Goal: Transaction & Acquisition: Purchase product/service

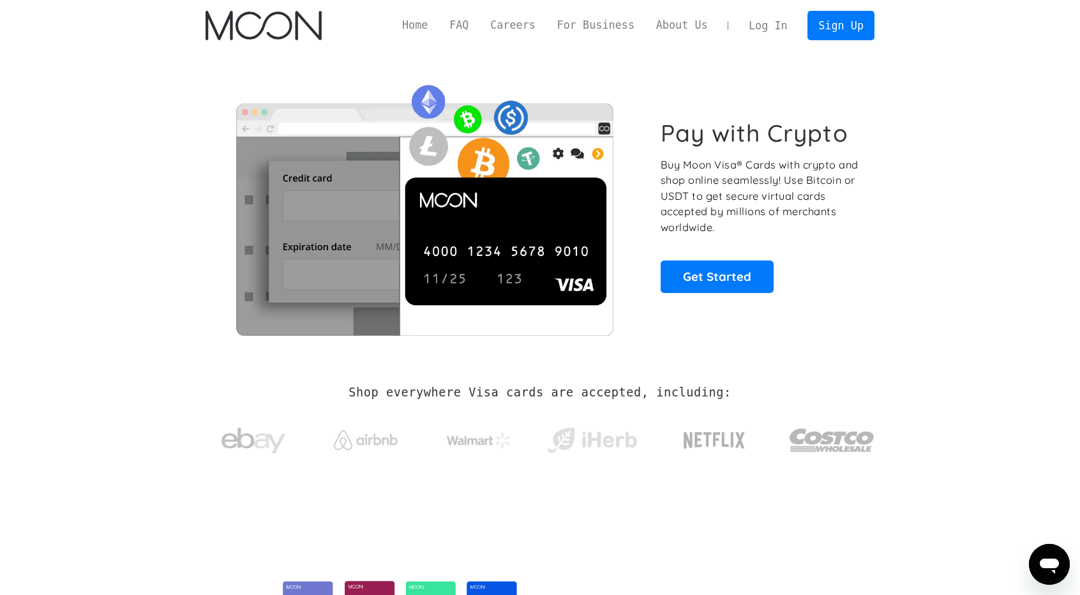
click at [767, 17] on link "Log In" at bounding box center [768, 25] width 60 height 28
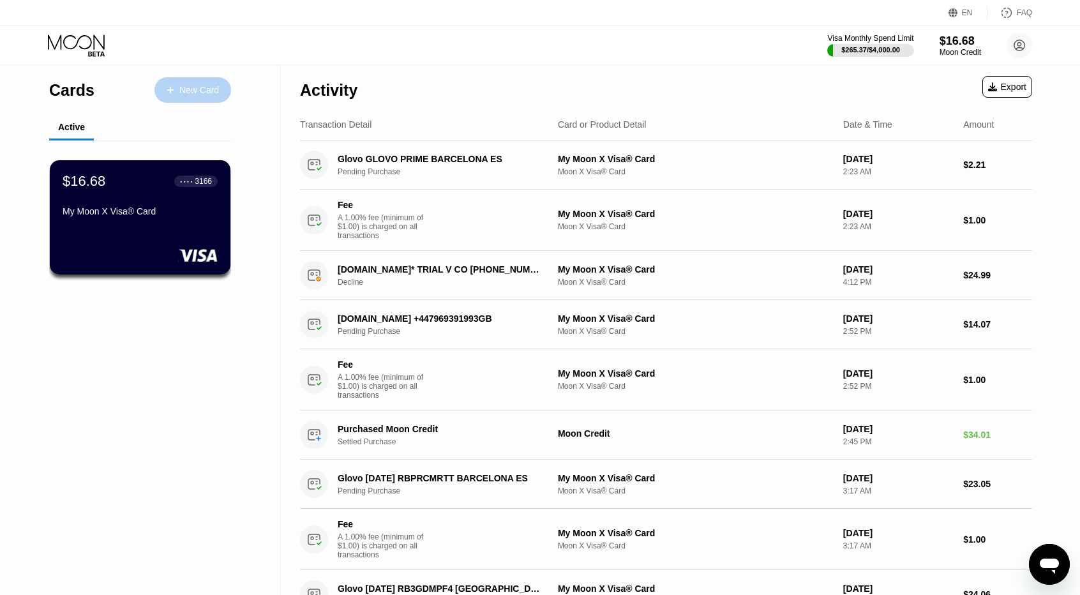
click at [189, 94] on div "New Card" at bounding box center [199, 90] width 40 height 11
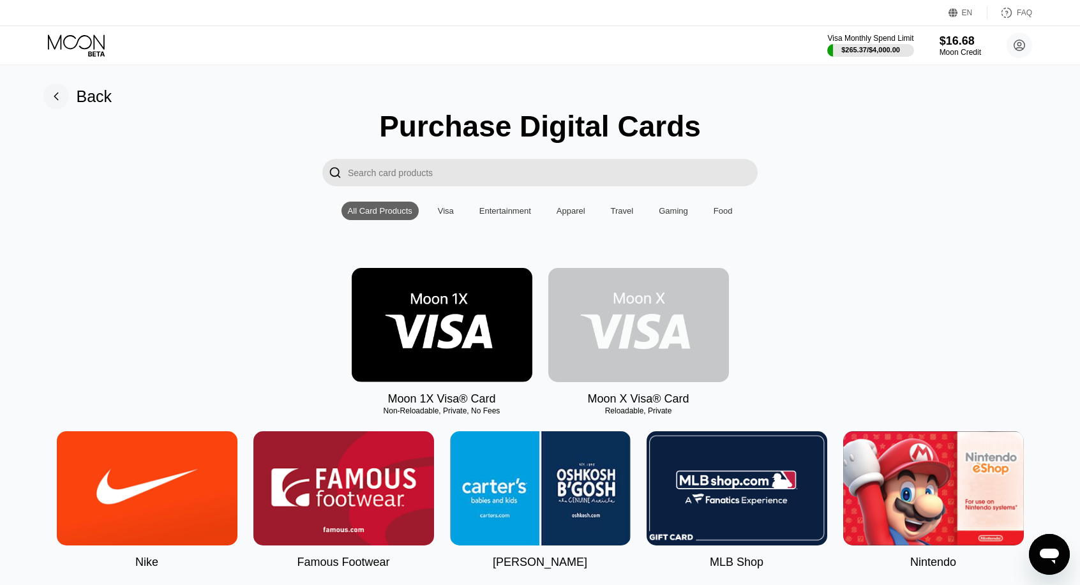
click at [590, 336] on img at bounding box center [638, 325] width 181 height 114
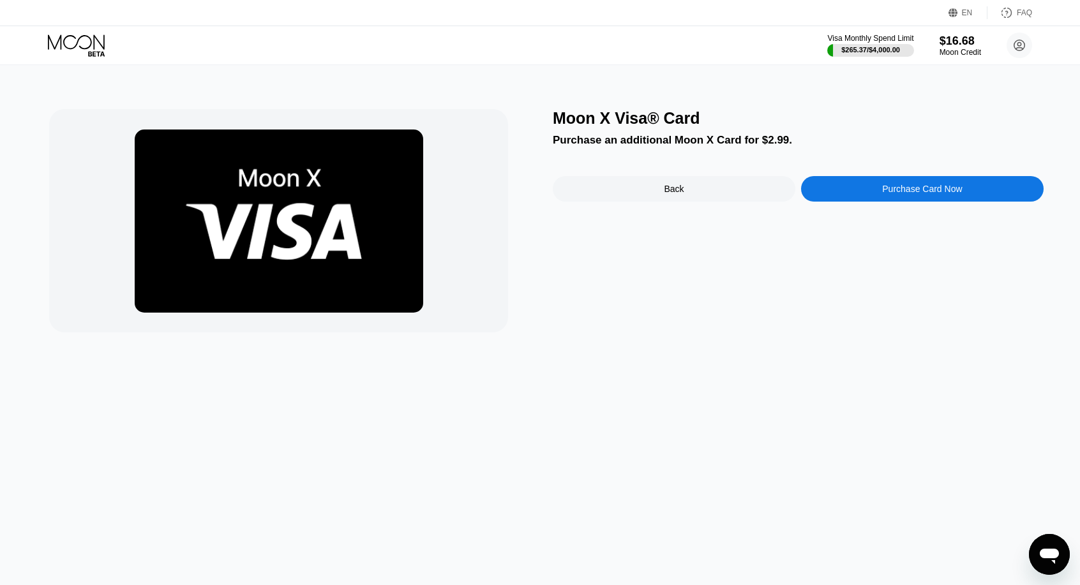
click at [888, 209] on div "Moon X Visa® Card Purchase an additional Moon X Card for $2.99. Back Purchase C…" at bounding box center [798, 220] width 491 height 223
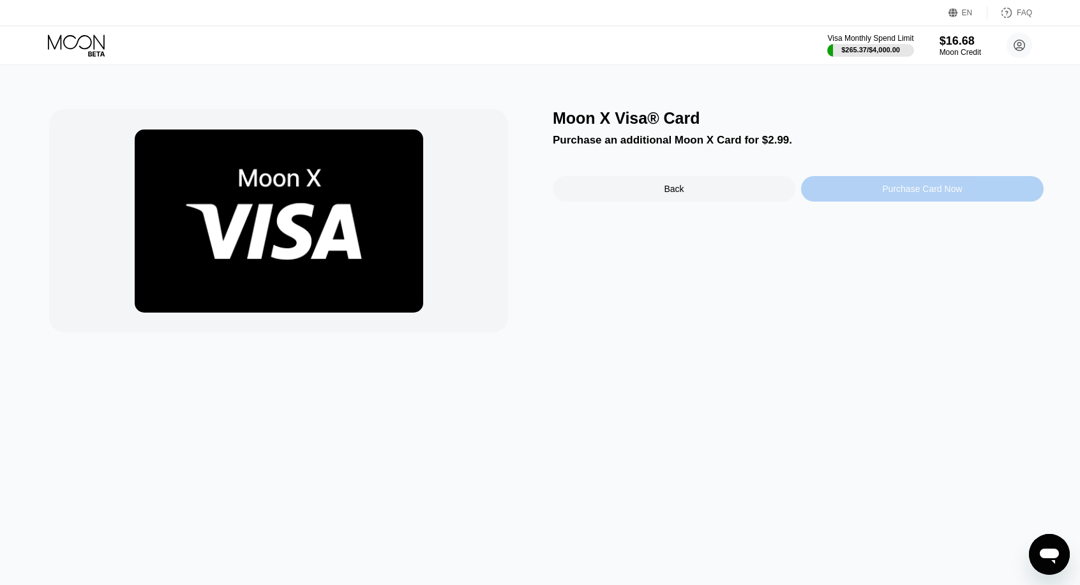
click at [873, 190] on div "Purchase Card Now" at bounding box center [922, 189] width 243 height 26
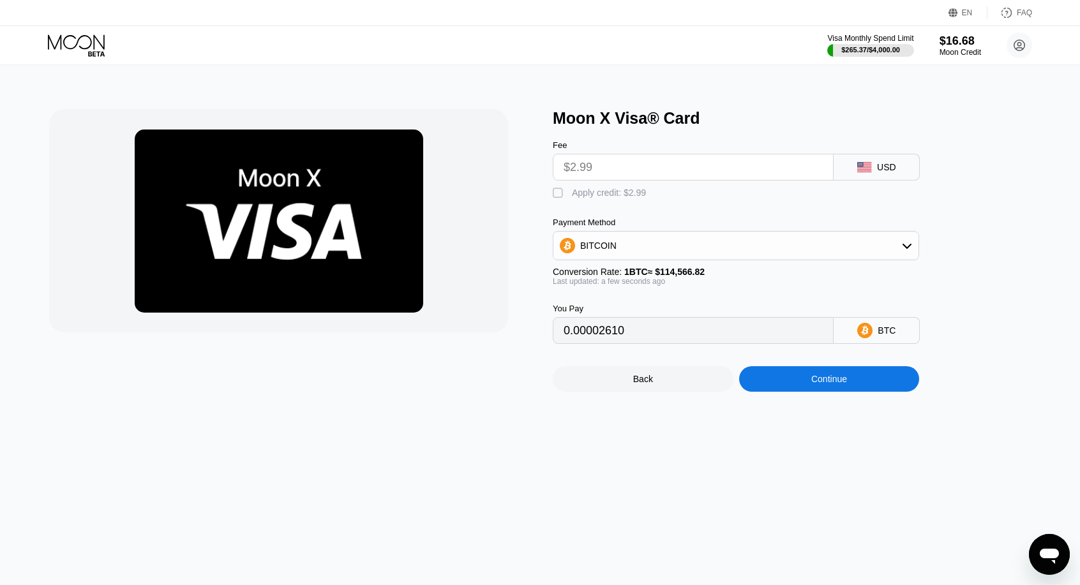
click at [597, 184] on div " Apply credit: $2.99" at bounding box center [757, 190] width 408 height 19
click at [596, 195] on div "Apply credit: $2.99" at bounding box center [609, 193] width 74 height 10
type input "0"
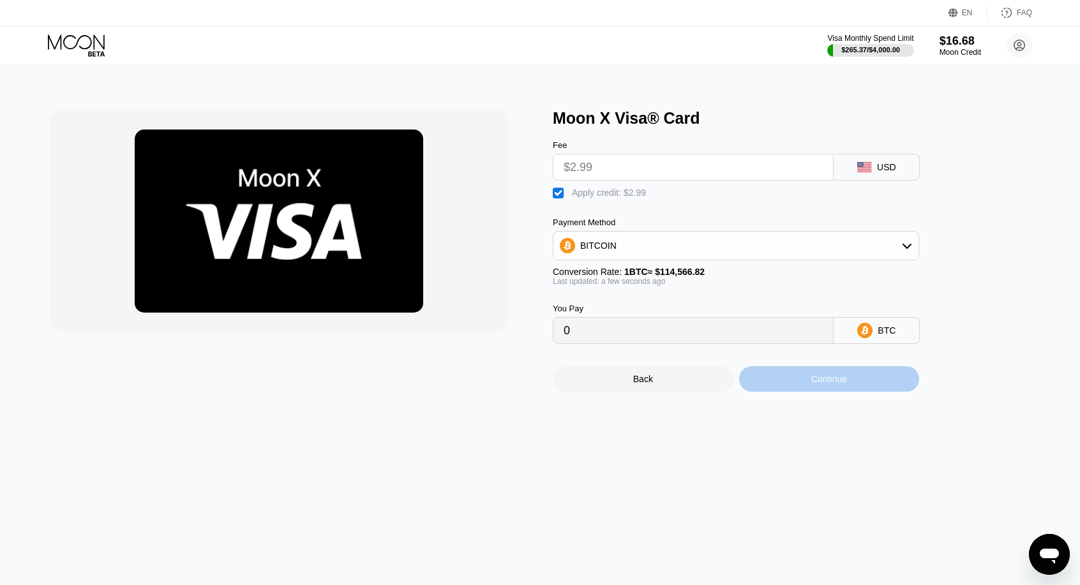
click at [809, 382] on div "Continue" at bounding box center [829, 379] width 181 height 26
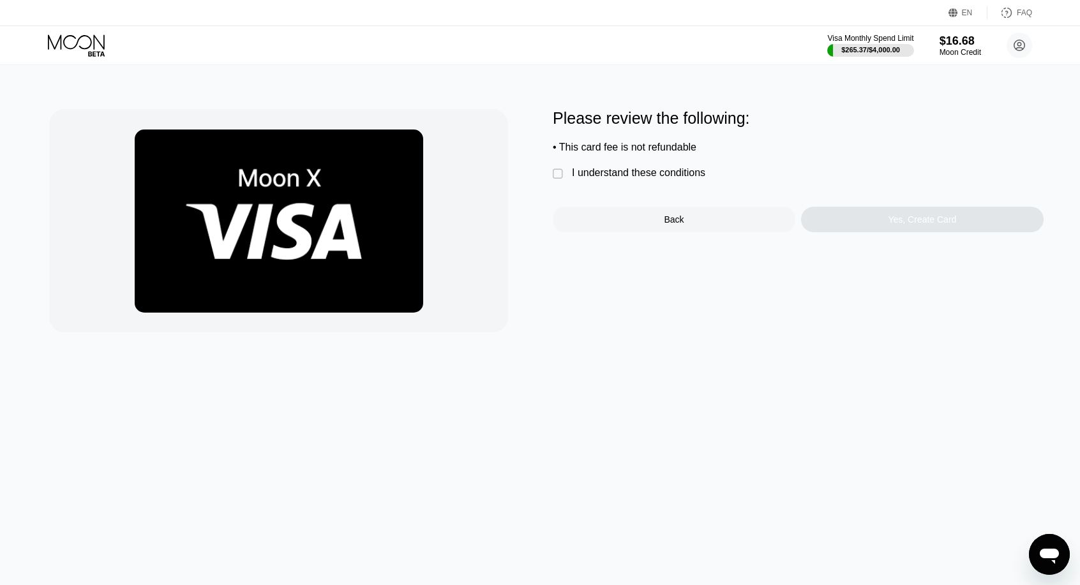
click at [657, 193] on div "Please review the following: • This card fee is not refundable  I understand t…" at bounding box center [798, 170] width 491 height 123
click at [641, 179] on div "I understand these conditions" at bounding box center [638, 172] width 133 height 11
click at [846, 209] on div "Please review the following: • This card fee is not refundable  I understand t…" at bounding box center [798, 170] width 491 height 123
click at [862, 225] on div "Yes, Create Card" at bounding box center [922, 220] width 243 height 26
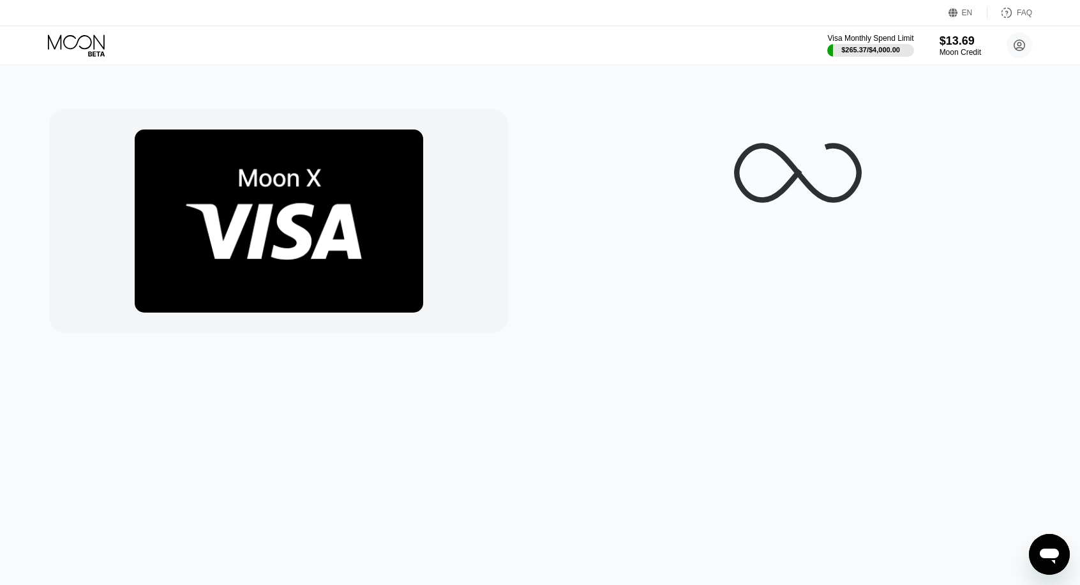
click at [96, 45] on icon at bounding box center [77, 45] width 59 height 22
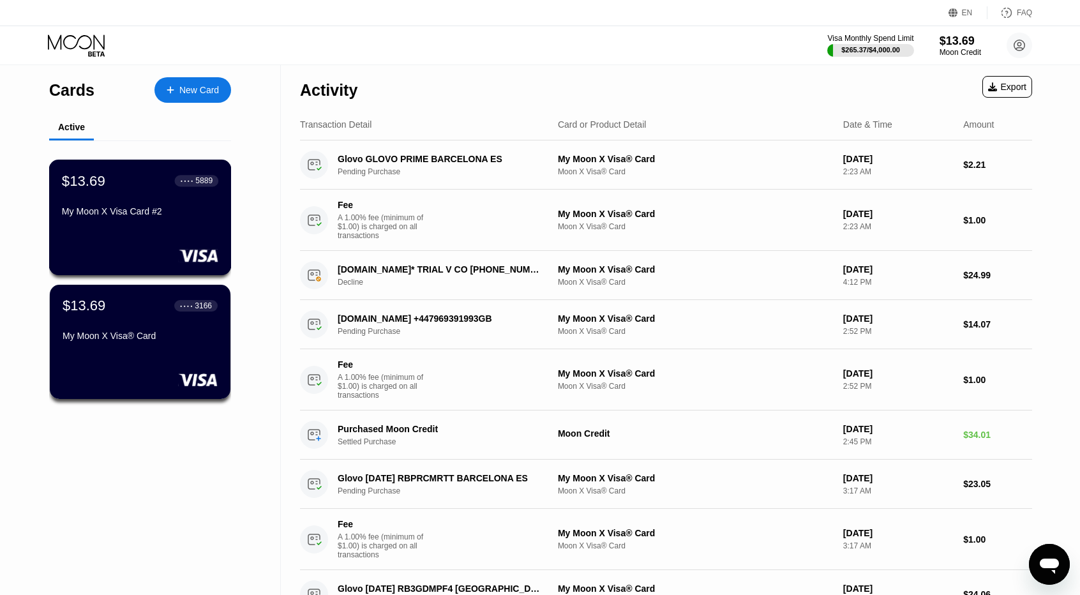
click at [151, 241] on div "$13.69 ● ● ● ● 5889 My Moon X Visa Card #2" at bounding box center [140, 218] width 183 height 116
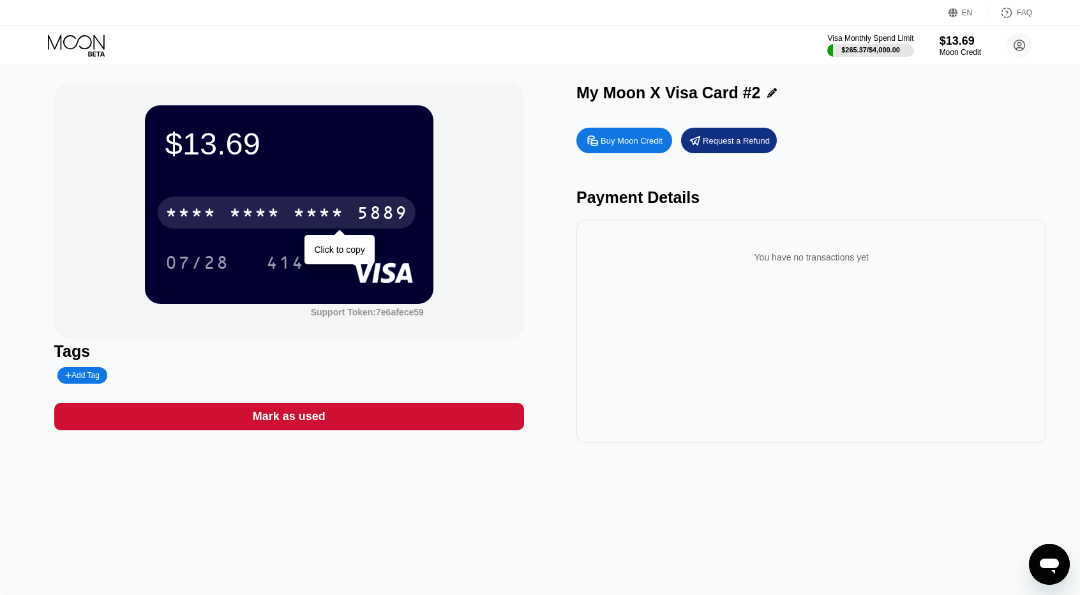
click at [269, 219] on div "* * * *" at bounding box center [254, 214] width 51 height 20
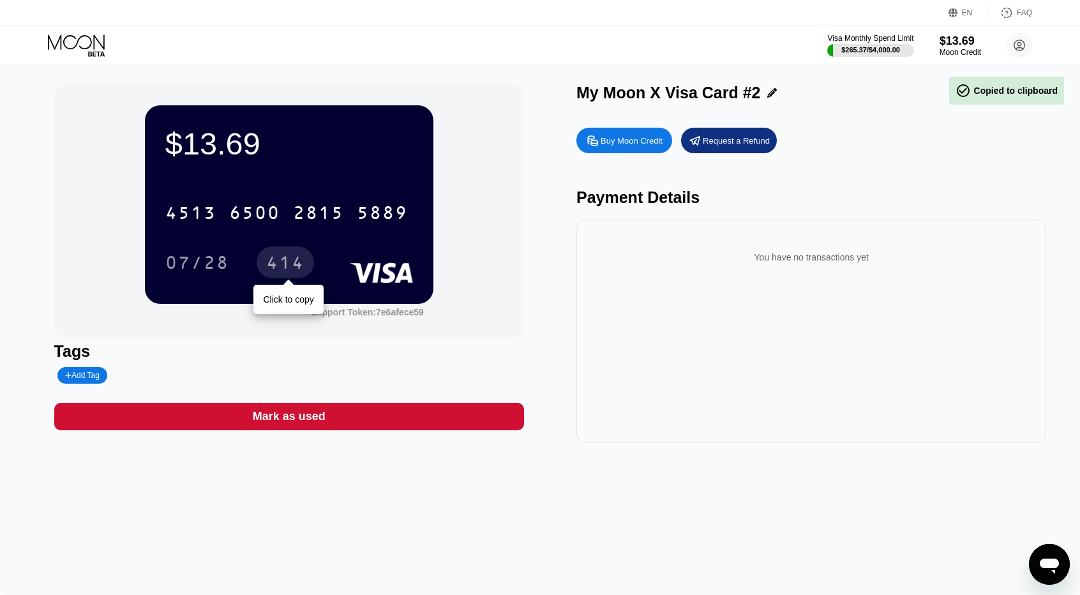
click at [285, 262] on div "414" at bounding box center [285, 264] width 38 height 20
click at [311, 243] on div "[CREDIT_CARD_NUMBER] 07/28 414" at bounding box center [289, 224] width 248 height 75
click at [305, 227] on div "[CREDIT_CARD_NUMBER]" at bounding box center [287, 213] width 258 height 32
click at [300, 269] on div "414" at bounding box center [285, 264] width 38 height 20
